Goal: Navigation & Orientation: Find specific page/section

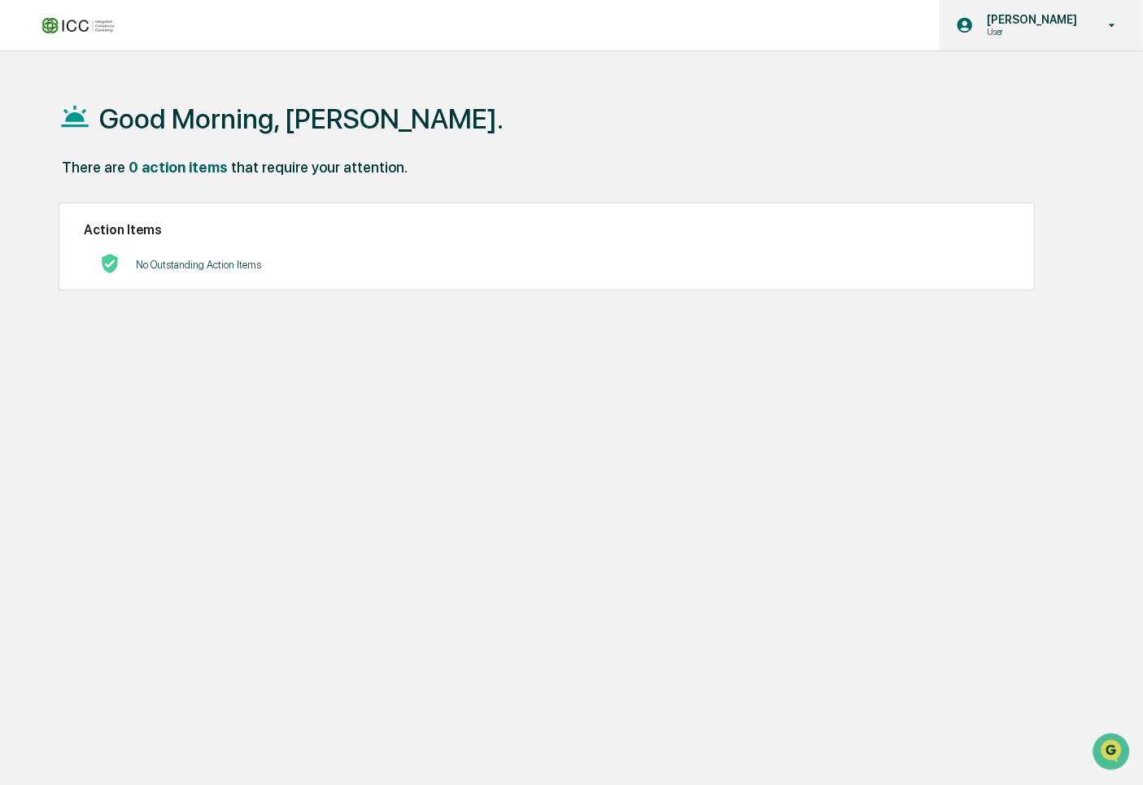
click at [1086, 12] on div "[PERSON_NAME] User" at bounding box center [1040, 25] width 203 height 50
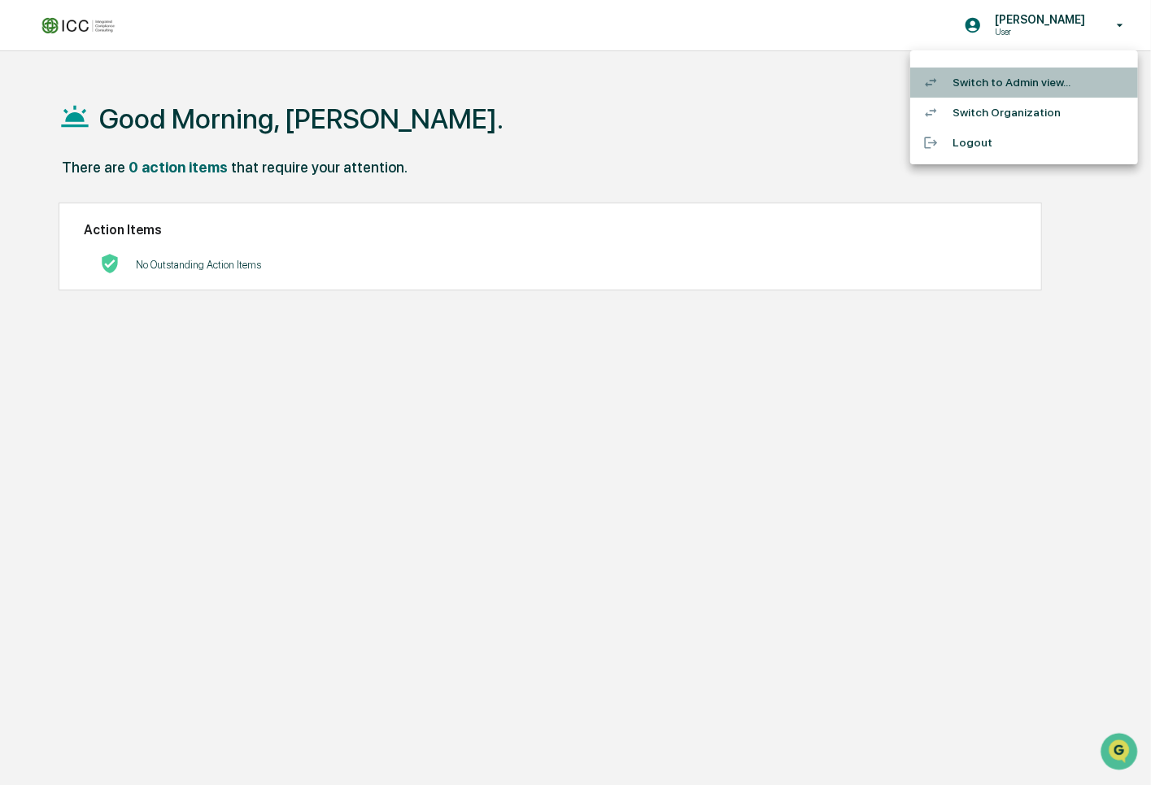
click at [992, 83] on li "Switch to Admin view..." at bounding box center [1024, 83] width 228 height 30
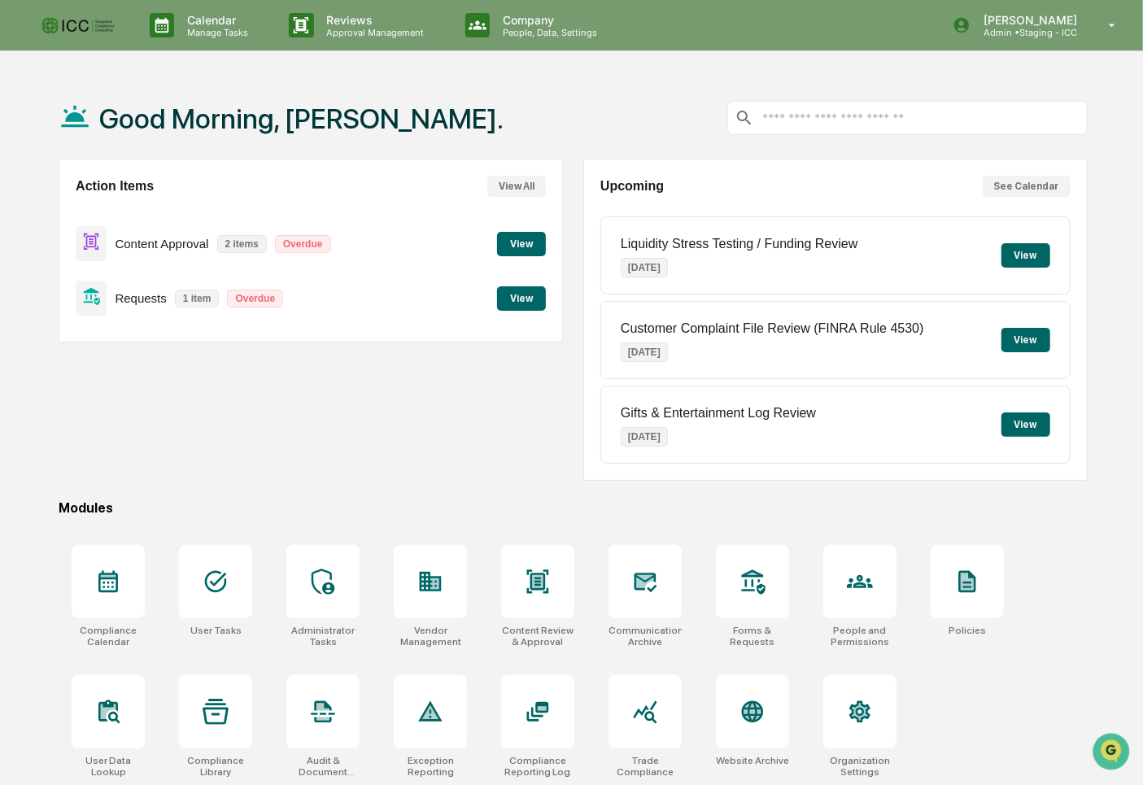
scroll to position [76, 0]
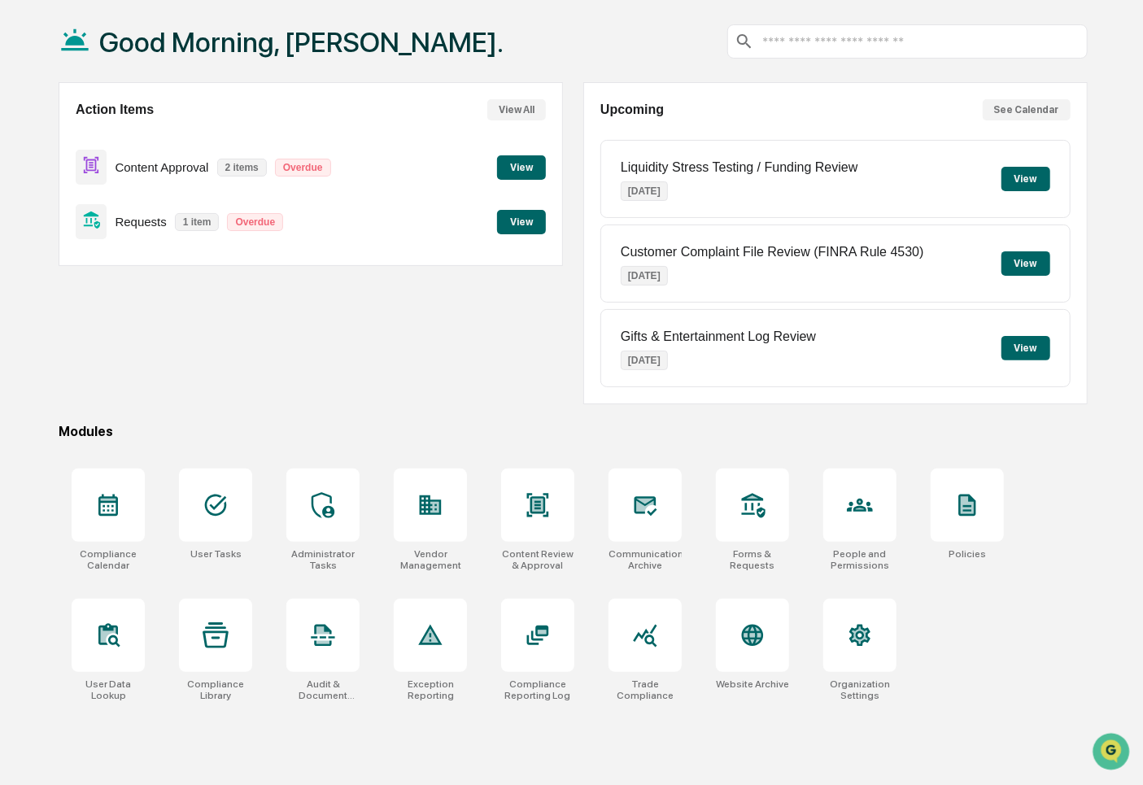
click at [530, 162] on button "View" at bounding box center [521, 167] width 49 height 24
click at [107, 520] on div at bounding box center [108, 505] width 73 height 73
click at [218, 507] on icon at bounding box center [216, 505] width 26 height 26
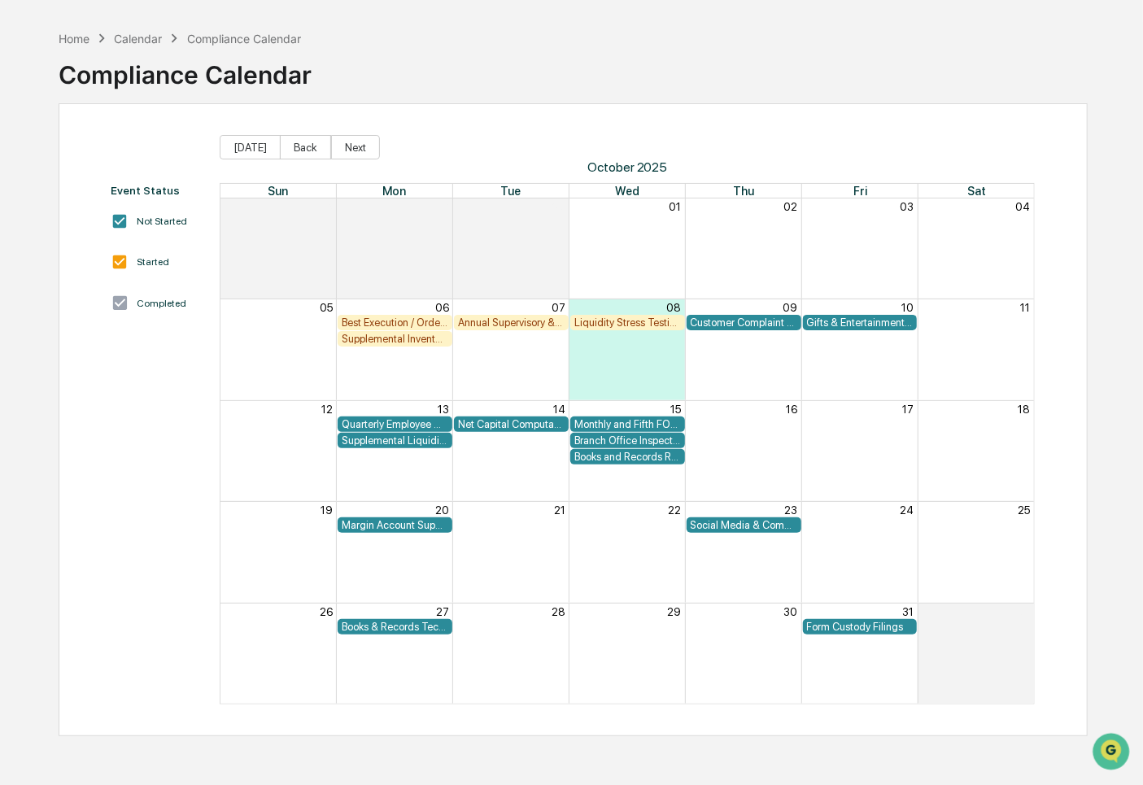
scroll to position [76, 0]
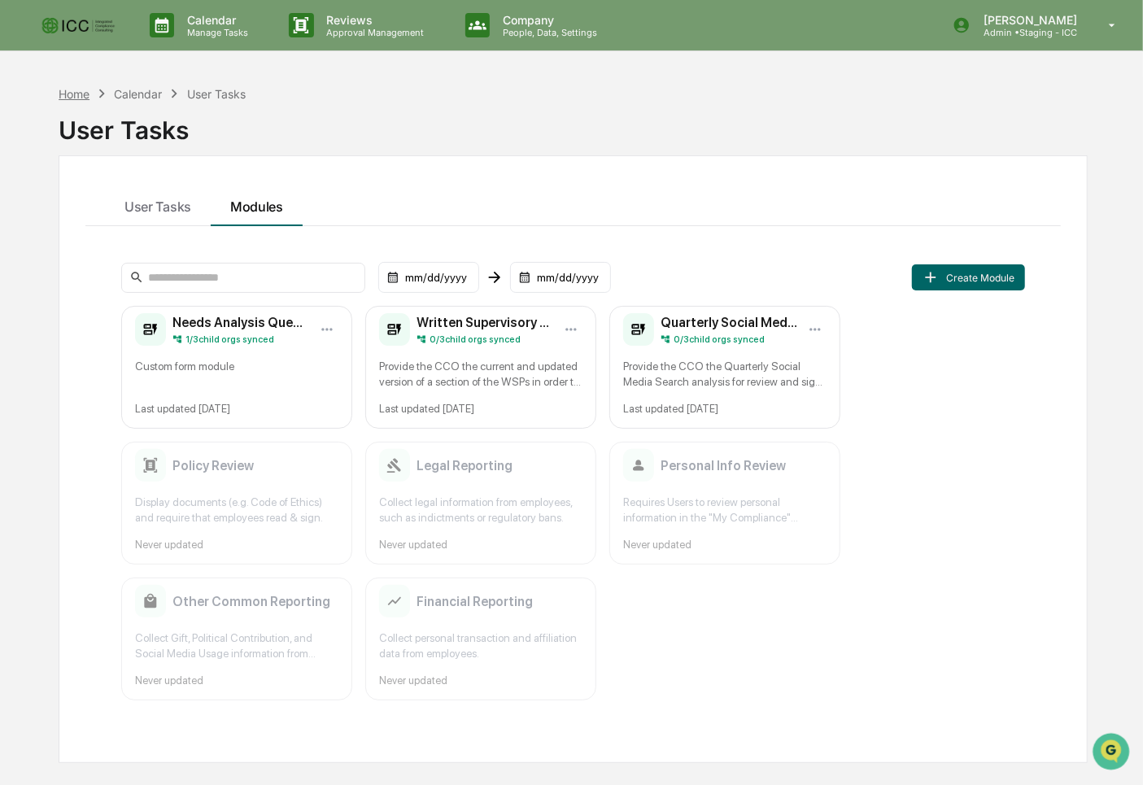
click at [67, 95] on div "Home" at bounding box center [74, 94] width 31 height 14
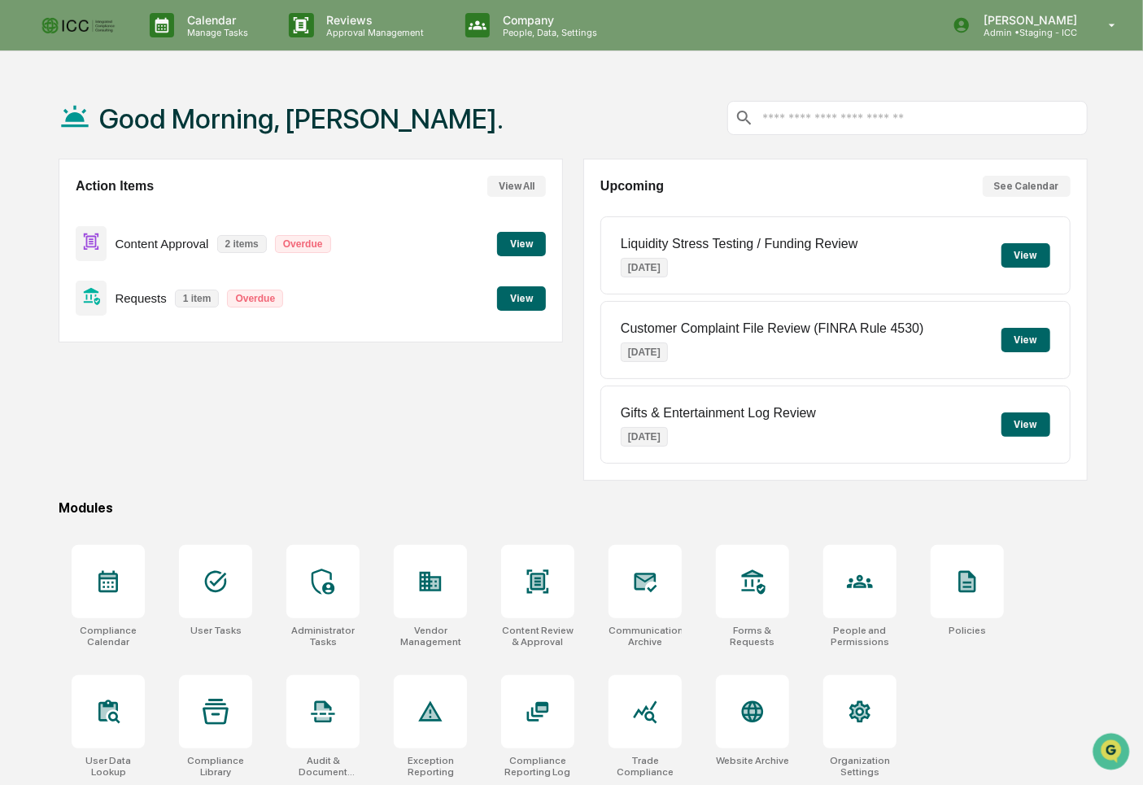
scroll to position [76, 0]
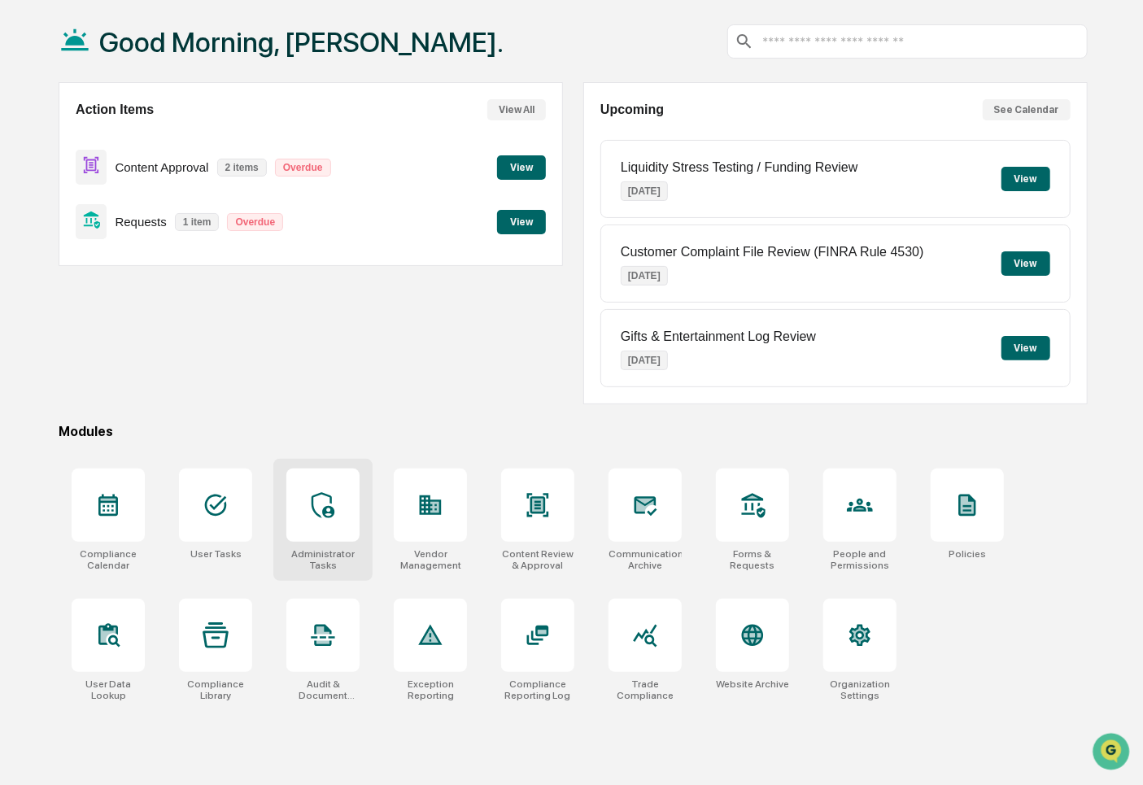
click at [314, 502] on icon at bounding box center [323, 505] width 26 height 26
